Goal: Task Accomplishment & Management: Use online tool/utility

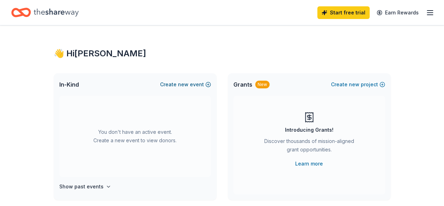
click at [188, 81] on span "new" at bounding box center [183, 84] width 11 height 8
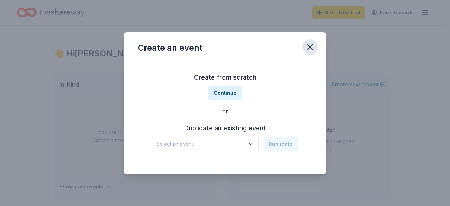
click at [314, 45] on icon "button" at bounding box center [310, 47] width 10 height 10
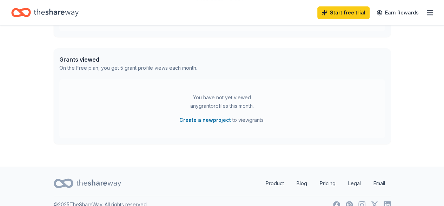
scroll to position [280, 0]
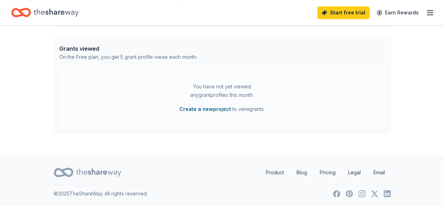
click at [212, 108] on button "Create a new project" at bounding box center [206, 109] width 52 height 8
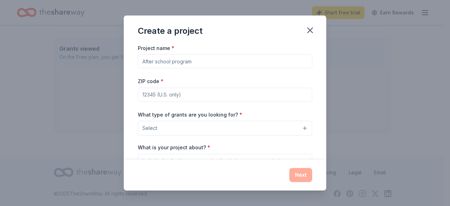
click at [193, 59] on input "Project name *" at bounding box center [225, 61] width 174 height 14
click at [212, 58] on input "Project name *" at bounding box center [225, 61] width 174 height 14
drag, startPoint x: 214, startPoint y: 58, endPoint x: 147, endPoint y: 61, distance: 66.5
click at [147, 61] on input "Project name *" at bounding box center [225, 61] width 174 height 14
click at [306, 30] on icon "button" at bounding box center [310, 30] width 10 height 10
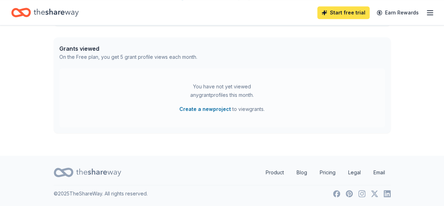
click at [340, 12] on link "Start free trial" at bounding box center [344, 12] width 52 height 13
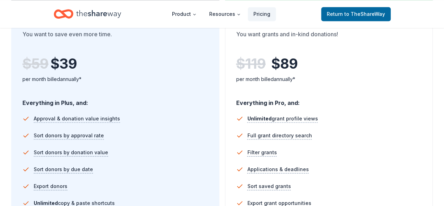
scroll to position [386, 0]
